Goal: Information Seeking & Learning: Learn about a topic

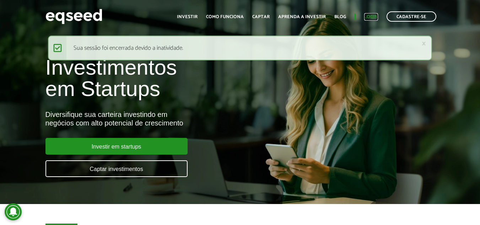
click at [375, 15] on link "Login" at bounding box center [371, 17] width 14 height 5
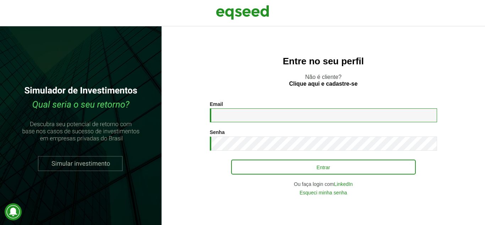
type input "**********"
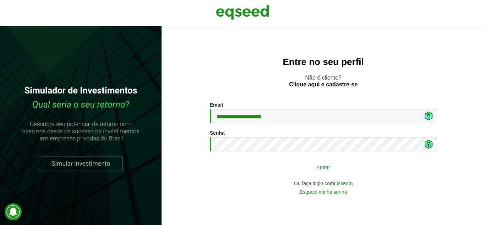
click at [276, 168] on button "Entrar" at bounding box center [323, 166] width 185 height 13
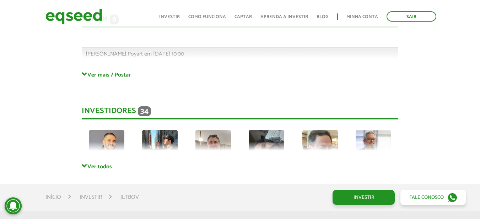
scroll to position [1901, 0]
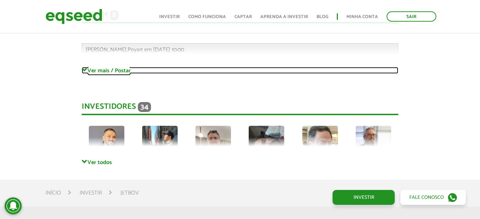
click at [109, 67] on link "Ver mais / Postar" at bounding box center [240, 70] width 316 height 7
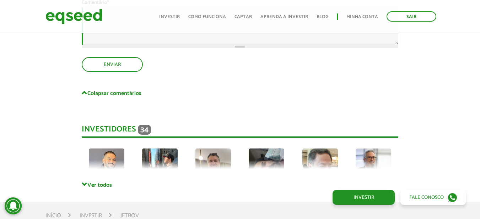
scroll to position [3321, 0]
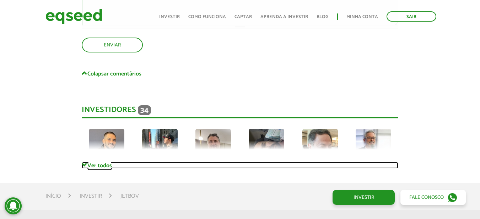
click at [112, 162] on link "Ver todos" at bounding box center [240, 165] width 316 height 7
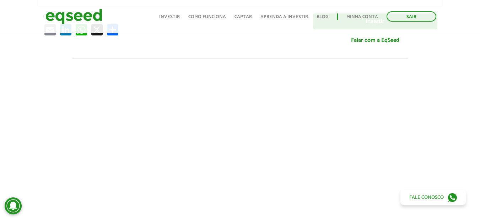
scroll to position [213, 0]
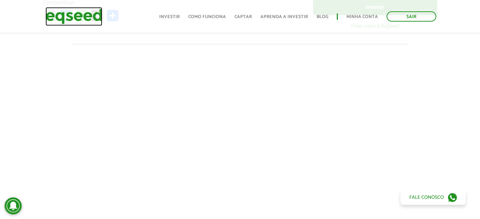
click at [83, 10] on img at bounding box center [73, 16] width 57 height 19
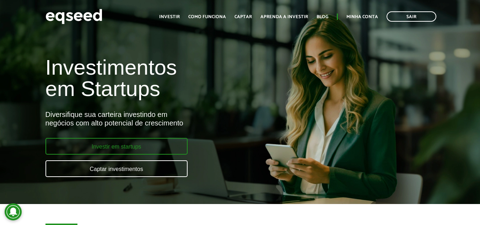
click at [140, 146] on link "Investir em startups" at bounding box center [116, 146] width 142 height 17
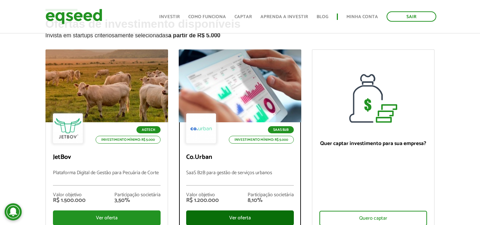
click at [228, 215] on div "Ver oferta" at bounding box center [240, 217] width 108 height 15
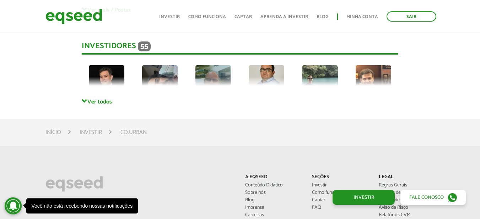
scroll to position [1740, 0]
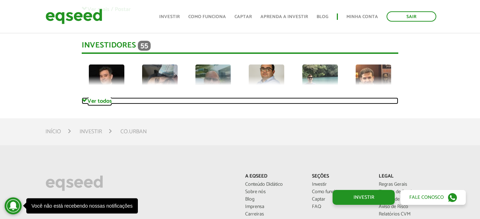
click at [107, 102] on link "Ver todos" at bounding box center [240, 101] width 316 height 7
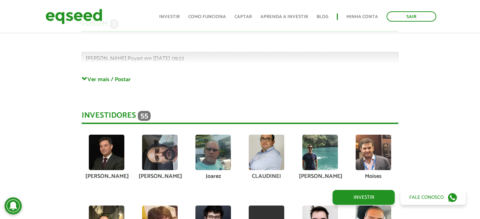
scroll to position [1562, 0]
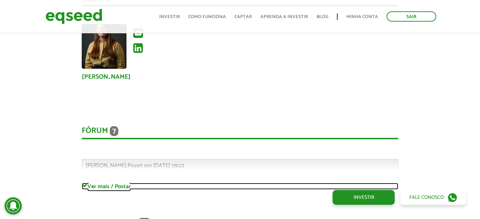
click at [114, 185] on link "Ver mais / Postar" at bounding box center [240, 186] width 316 height 7
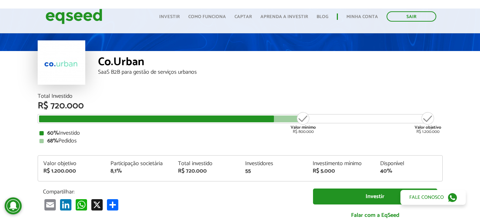
scroll to position [0, 0]
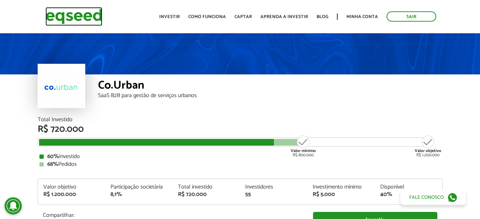
click at [82, 17] on img at bounding box center [73, 16] width 57 height 19
